Goal: Task Accomplishment & Management: Use online tool/utility

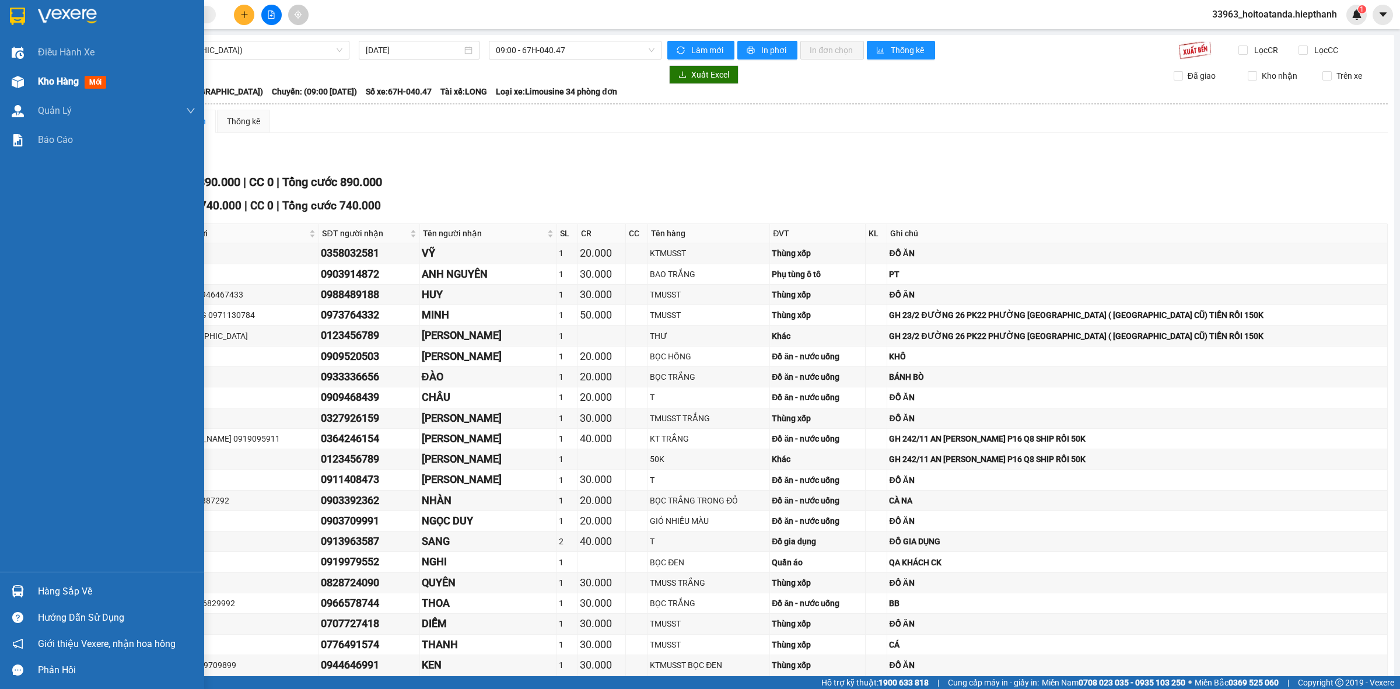
click at [31, 73] on div "Kho hàng mới" at bounding box center [102, 81] width 204 height 29
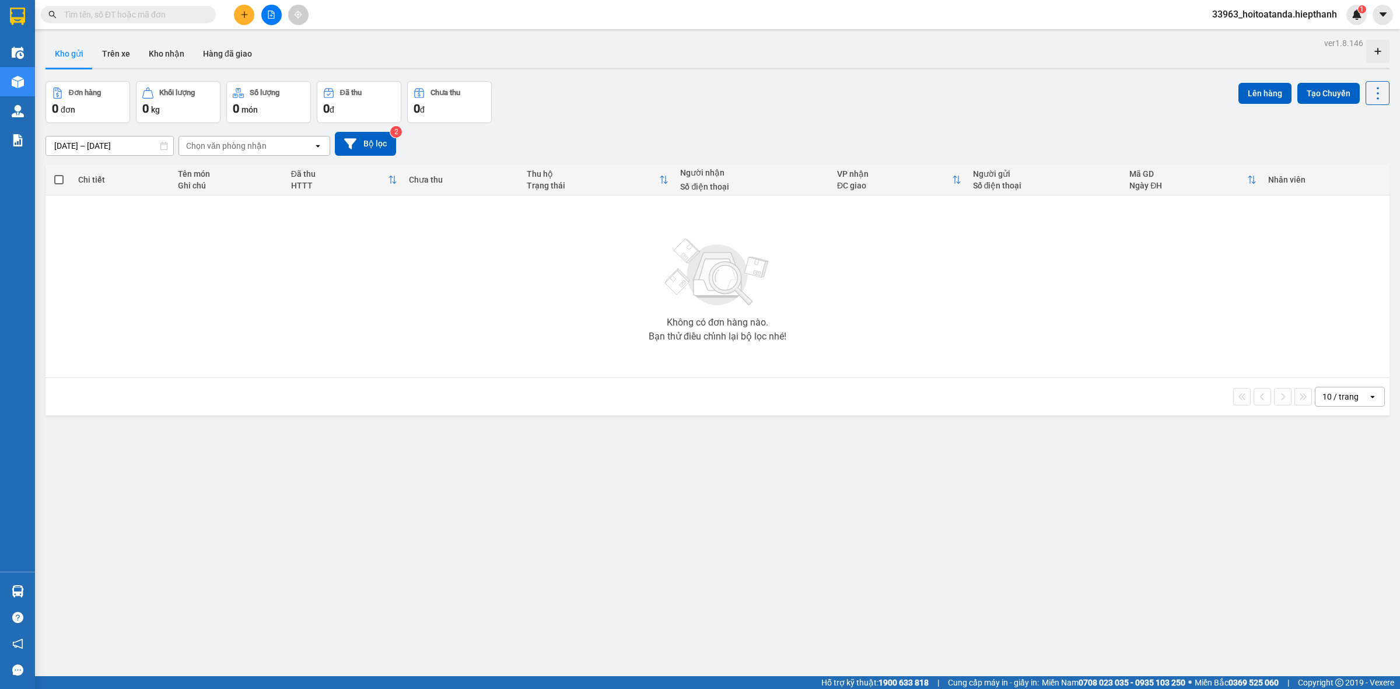
click at [602, 63] on div "Kho gửi Trên xe Kho nhận Hàng đã giao" at bounding box center [718, 55] width 1344 height 31
click at [267, 19] on button at bounding box center [271, 15] width 20 height 20
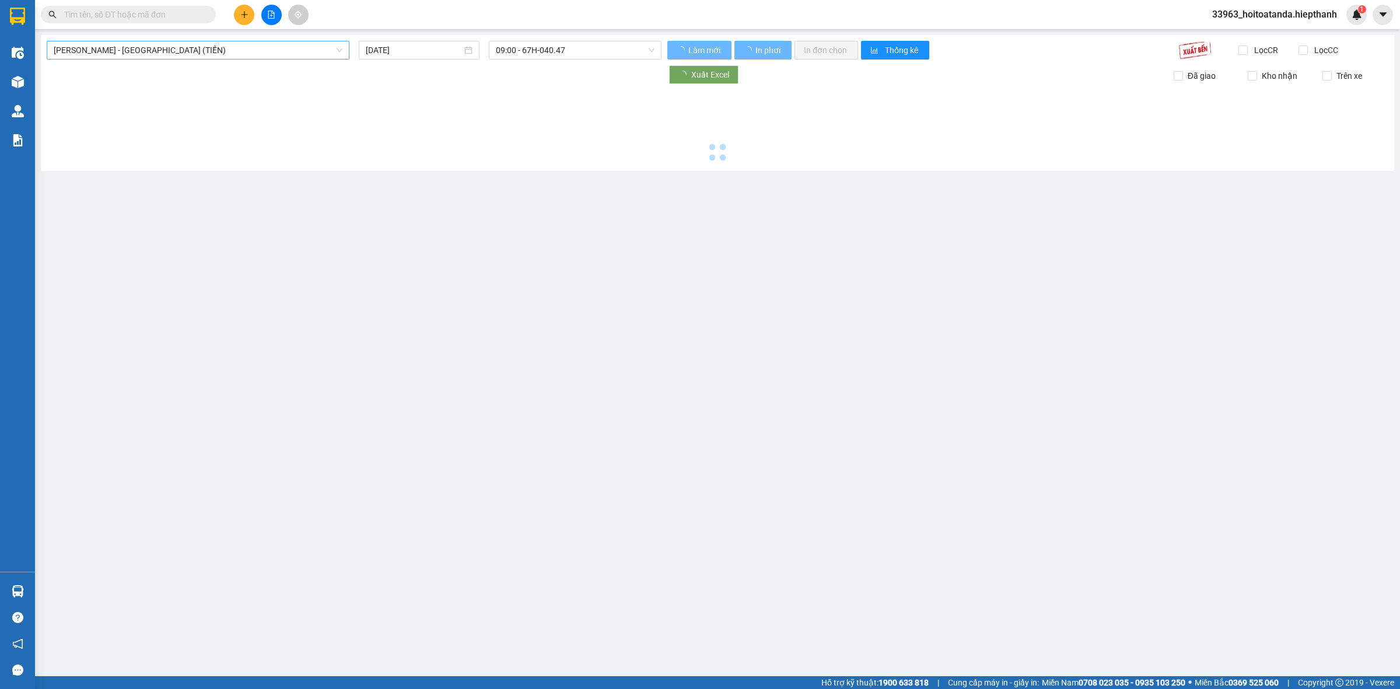
click at [158, 58] on span "[PERSON_NAME] - [GEOGRAPHIC_DATA] (TIỀN)" at bounding box center [198, 50] width 289 height 18
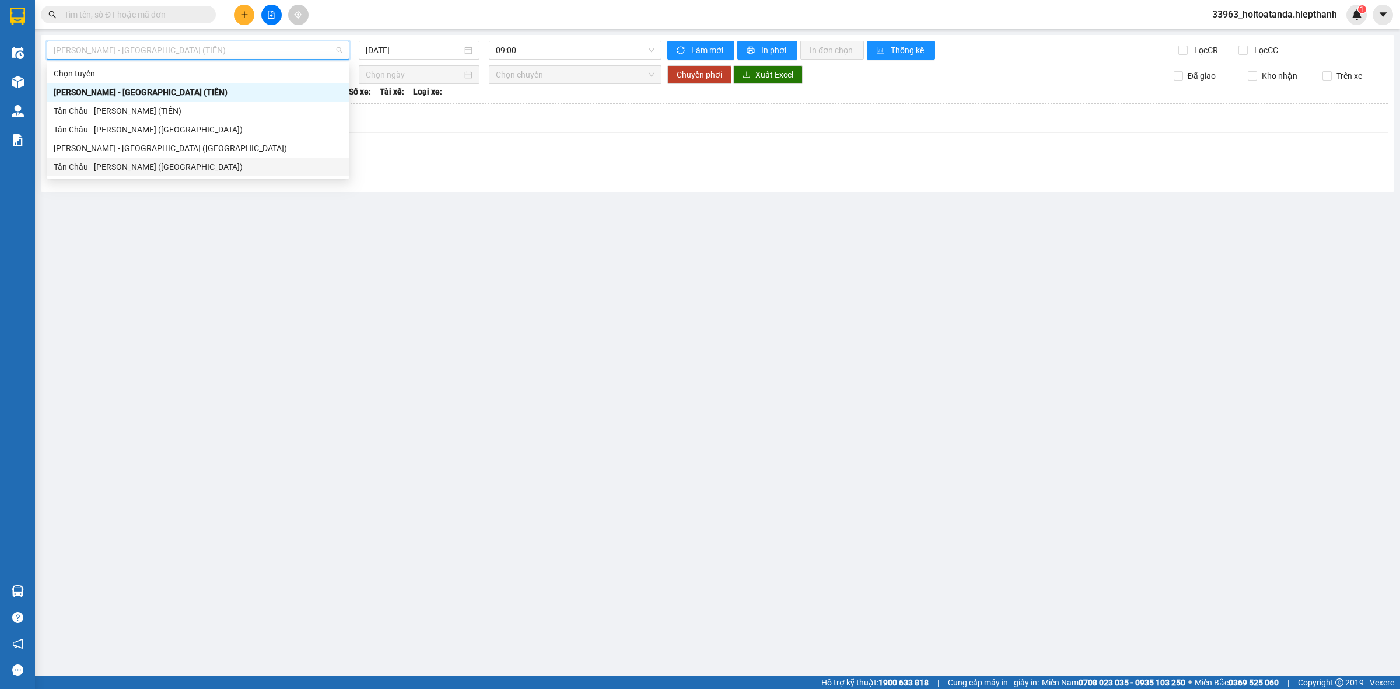
click at [120, 162] on div "Tân Châu - [PERSON_NAME] ([GEOGRAPHIC_DATA])" at bounding box center [198, 166] width 289 height 13
type input "[DATE]"
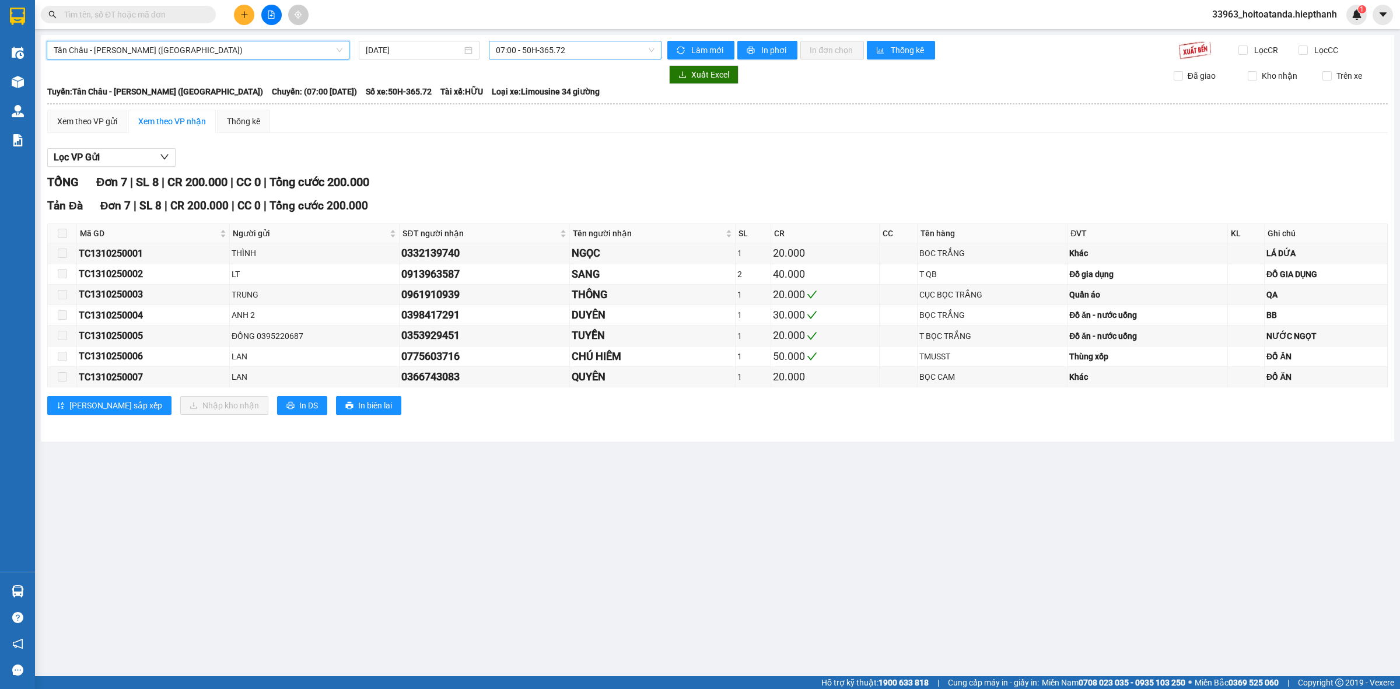
click at [531, 50] on span "07:00 - 50H-365.72" at bounding box center [575, 50] width 159 height 18
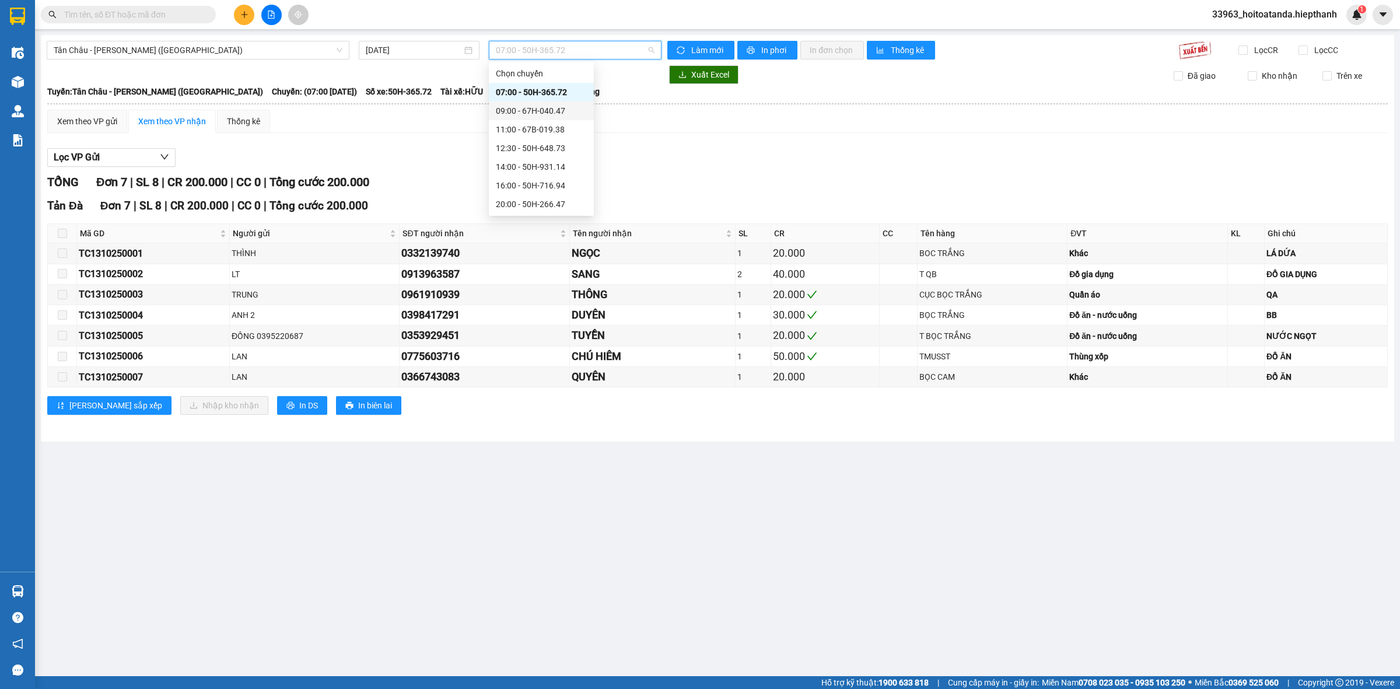
click at [537, 113] on div "09:00 - 67H-040.47" at bounding box center [541, 110] width 91 height 13
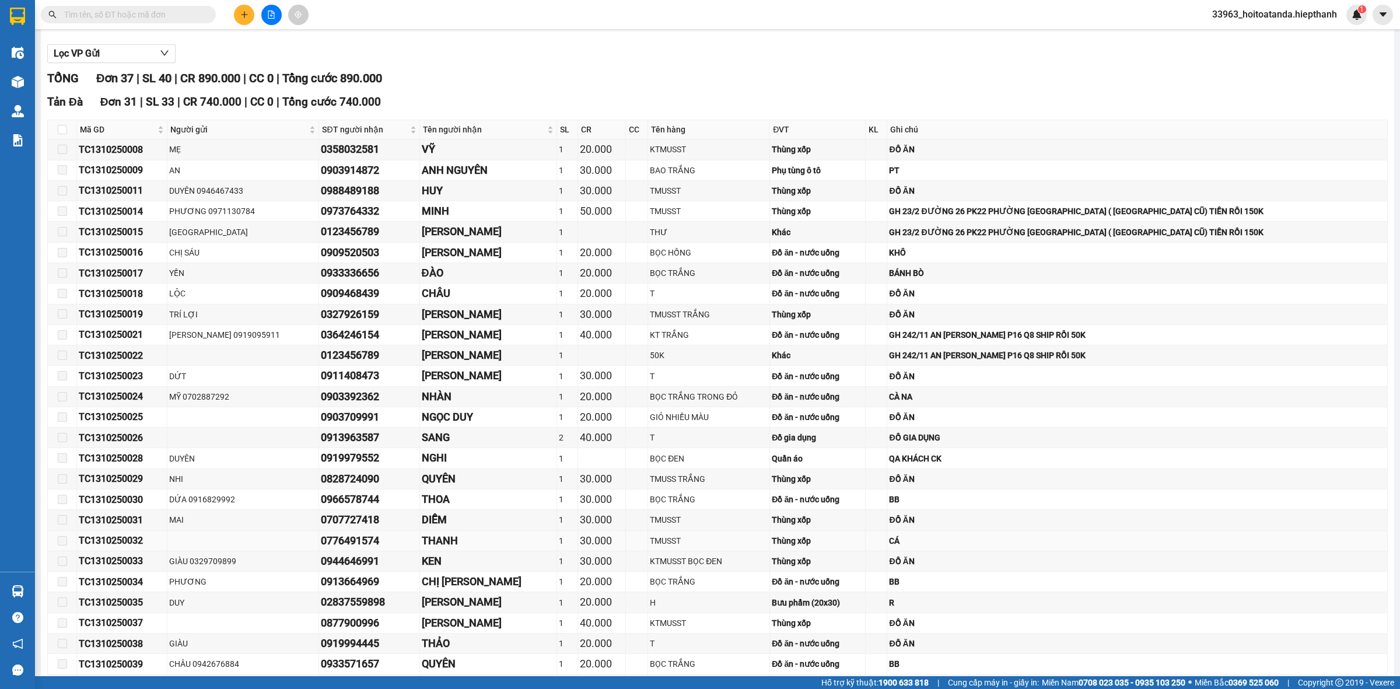
scroll to position [438, 0]
